Goal: Navigation & Orientation: Find specific page/section

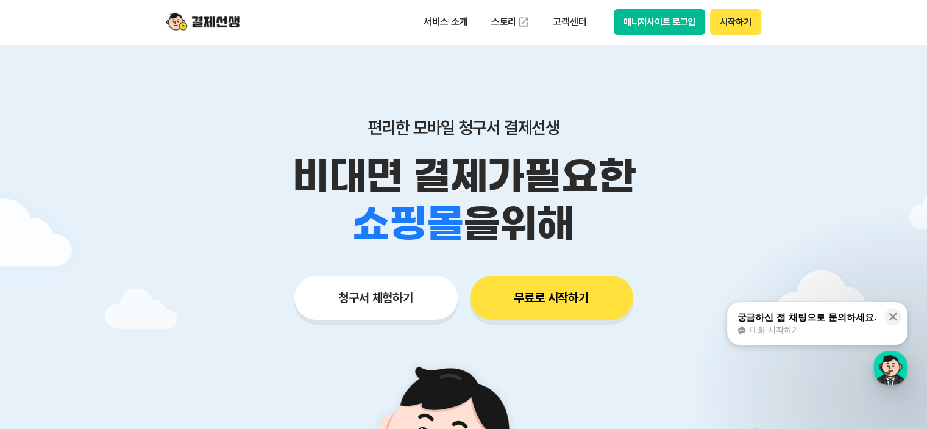
click at [646, 21] on button "매니저사이트 로그인" at bounding box center [660, 22] width 92 height 26
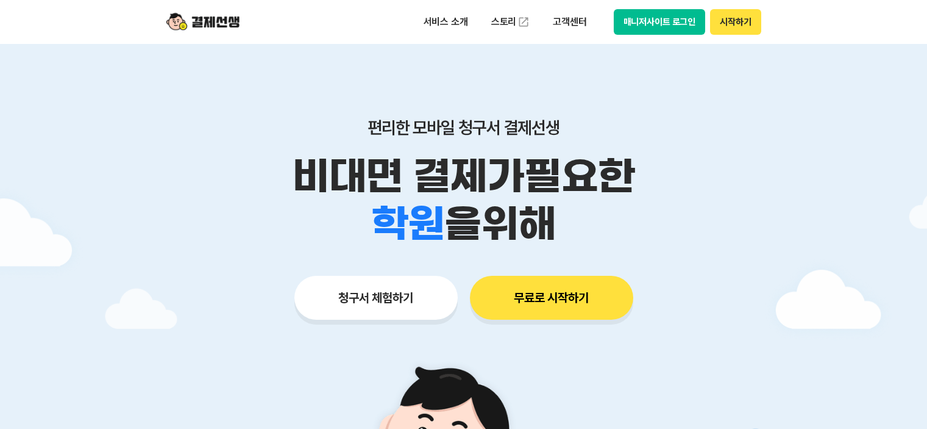
click at [637, 20] on button "매니저사이트 로그인" at bounding box center [660, 22] width 92 height 26
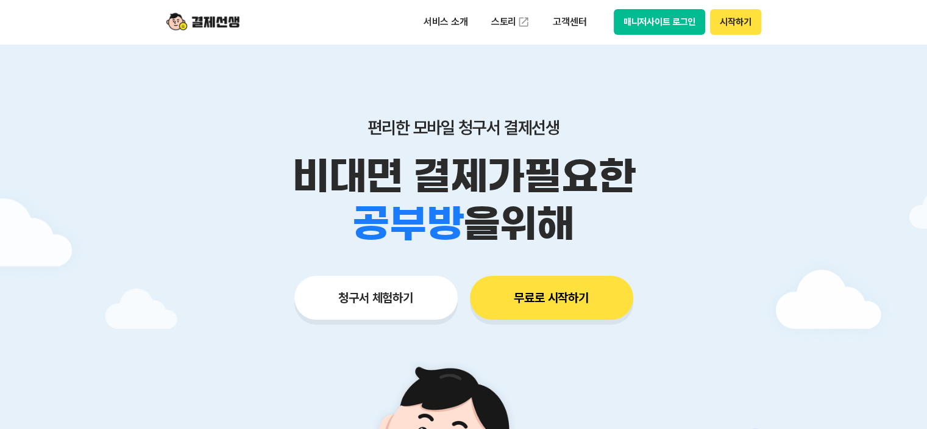
click at [650, 21] on button "매니저사이트 로그인" at bounding box center [660, 22] width 92 height 26
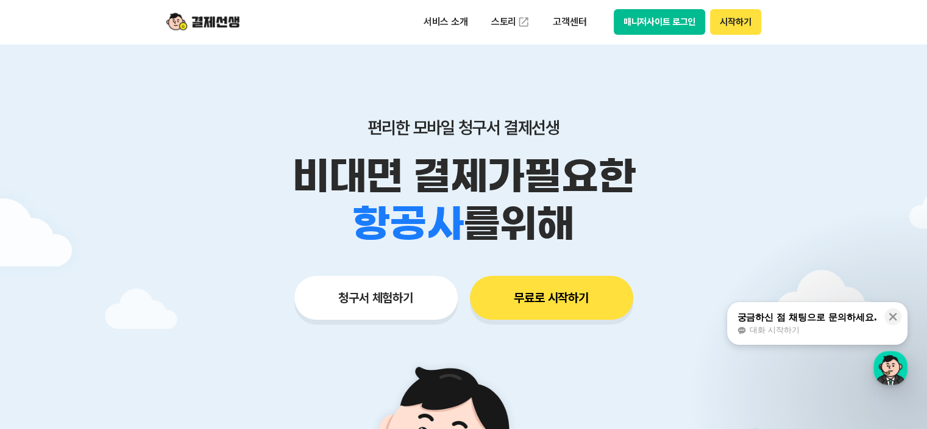
click at [639, 21] on button "매니저사이트 로그인" at bounding box center [660, 22] width 92 height 26
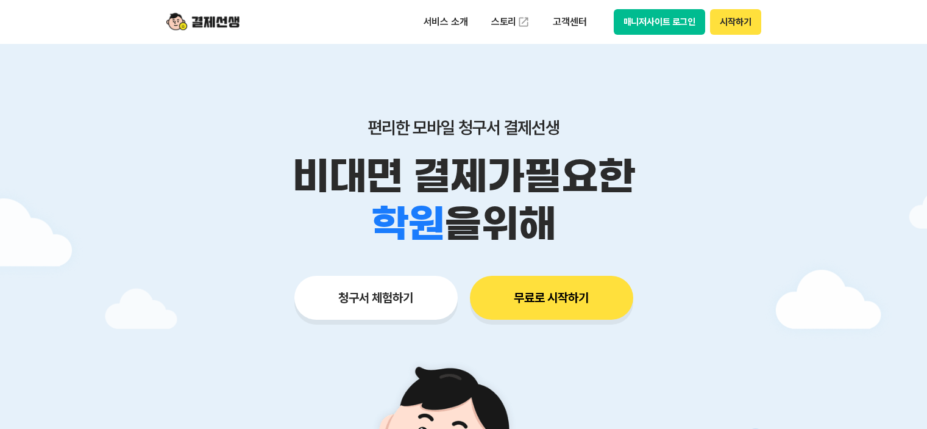
click at [665, 21] on button "매니저사이트 로그인" at bounding box center [660, 22] width 92 height 26
click at [640, 24] on button "매니저사이트 로그인" at bounding box center [660, 22] width 92 height 26
click at [660, 24] on button "매니저사이트 로그인" at bounding box center [660, 22] width 92 height 26
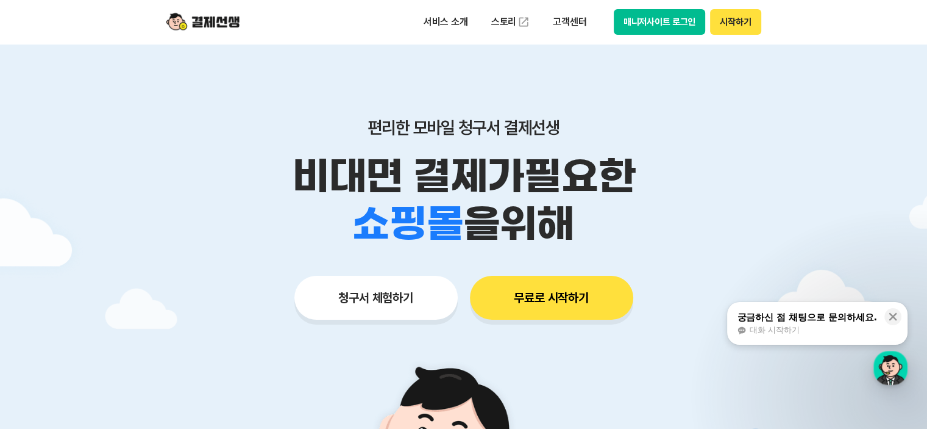
click at [660, 15] on button "매니저사이트 로그인" at bounding box center [660, 22] width 92 height 26
